Goal: Information Seeking & Learning: Learn about a topic

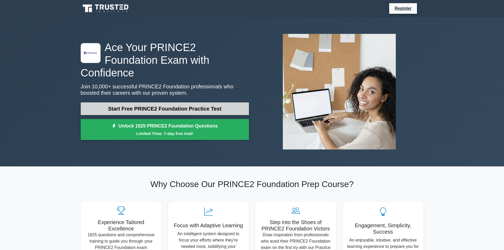
click at [202, 102] on link "Start Free PRINCE2 Foundation Practice Test" at bounding box center [165, 108] width 168 height 13
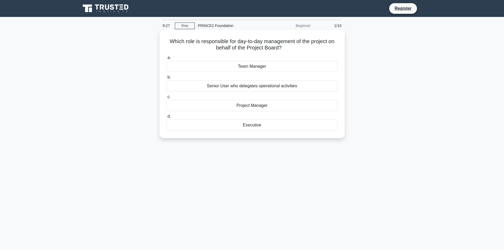
click at [272, 106] on div "Project Manager" at bounding box center [251, 105] width 171 height 11
click at [166, 99] on input "c. Project Manager" at bounding box center [166, 96] width 0 height 3
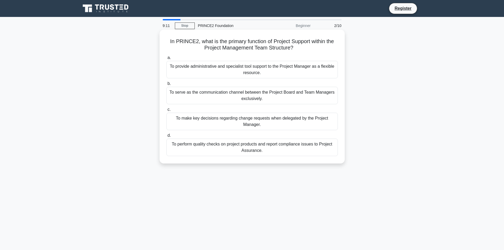
click at [207, 96] on div "To serve as the communication channel between the Project Board and Team Manage…" at bounding box center [251, 95] width 171 height 17
click at [166, 85] on input "b. To serve as the communication channel between the Project Board and Team Man…" at bounding box center [166, 83] width 0 height 3
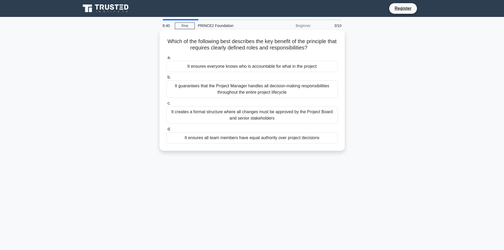
click at [316, 68] on div "It ensures everyone knows who is accountable for what in the project" at bounding box center [251, 66] width 171 height 11
click at [166, 59] on input "a. It ensures everyone knows who is accountable for what in the project" at bounding box center [166, 57] width 0 height 3
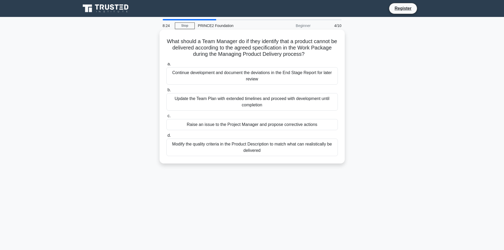
click at [245, 101] on div "Update the Team Plan with extended timelines and proceed with development until…" at bounding box center [251, 101] width 171 height 17
click at [166, 92] on input "b. Update the Team Plan with extended timelines and proceed with development un…" at bounding box center [166, 89] width 0 height 3
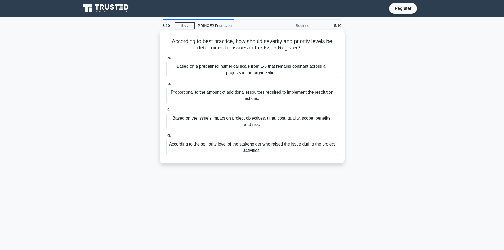
click at [256, 95] on div "Proportional to the amount of additional resources required to implement the re…" at bounding box center [251, 95] width 171 height 17
click at [166, 85] on input "b. Proportional to the amount of additional resources required to implement the…" at bounding box center [166, 83] width 0 height 3
